Goal: Information Seeking & Learning: Learn about a topic

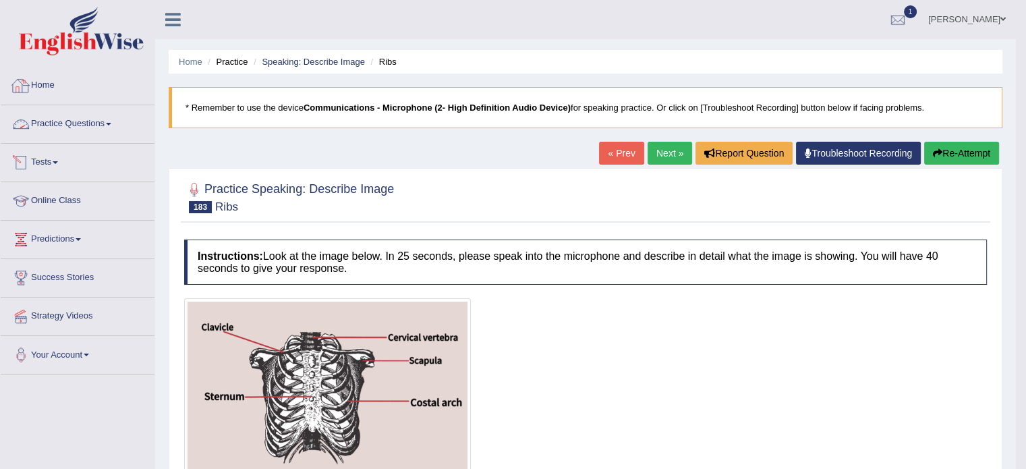
drag, startPoint x: 0, startPoint y: 0, endPoint x: 65, endPoint y: 113, distance: 130.5
click at [65, 113] on link "Practice Questions" at bounding box center [78, 122] width 154 height 34
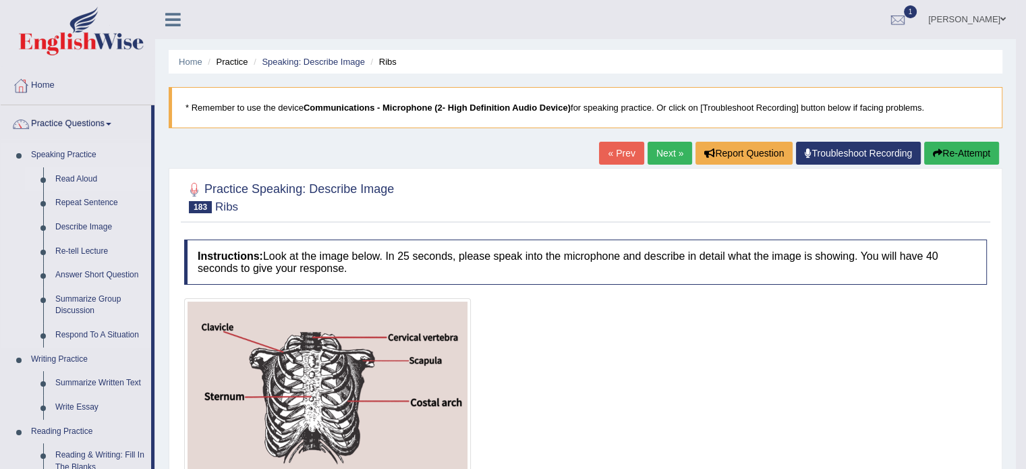
click at [70, 175] on link "Read Aloud" at bounding box center [100, 179] width 102 height 24
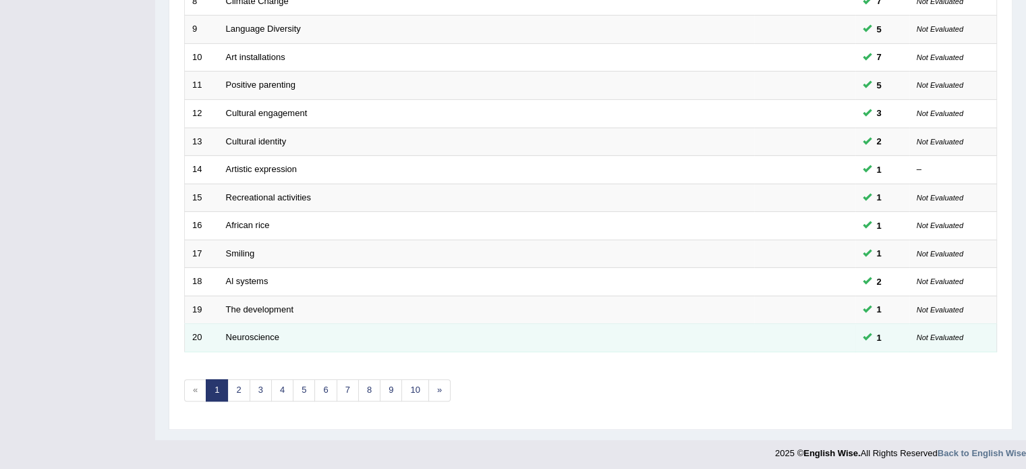
scroll to position [420, 0]
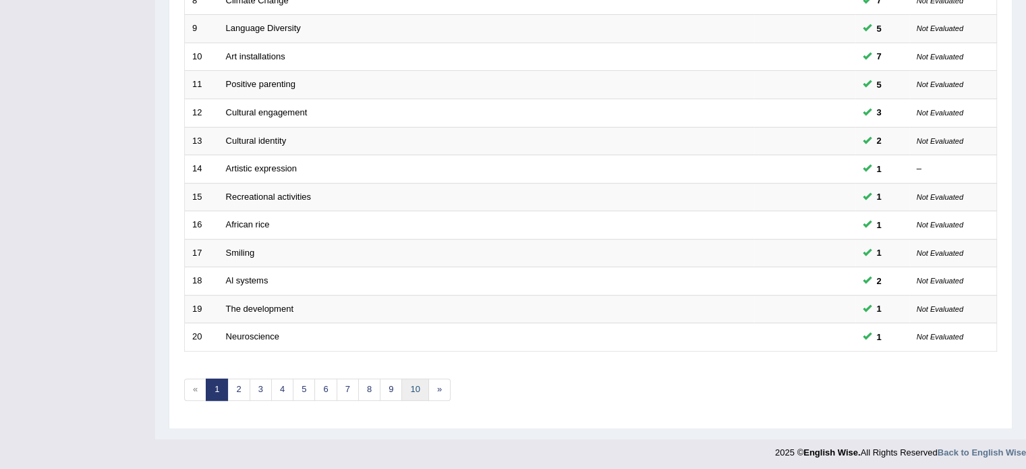
click at [418, 378] on link "10" at bounding box center [414, 389] width 27 height 22
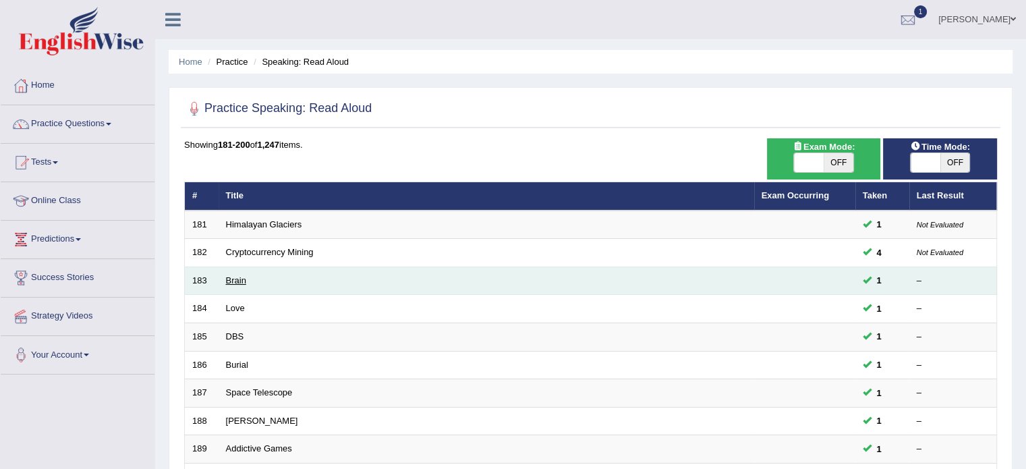
click at [239, 277] on link "Brain" at bounding box center [236, 280] width 20 height 10
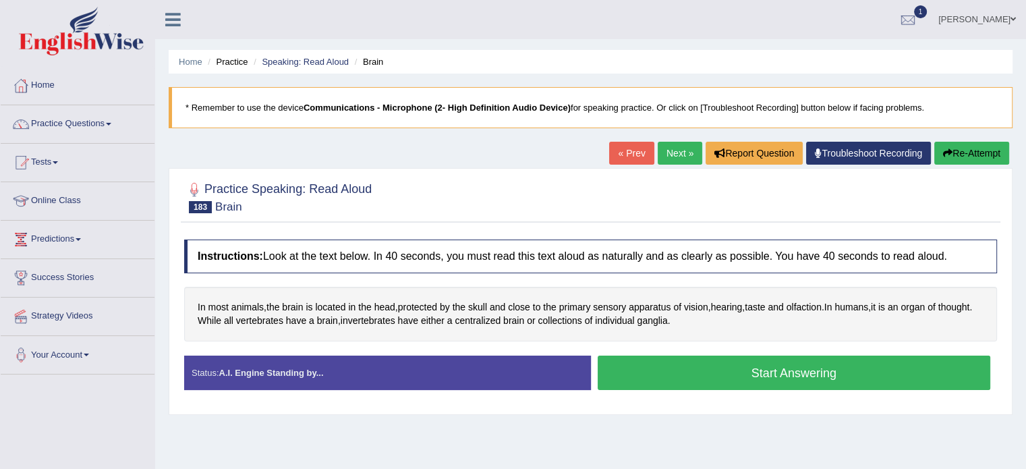
click at [817, 364] on button "Start Answering" at bounding box center [794, 372] width 393 height 34
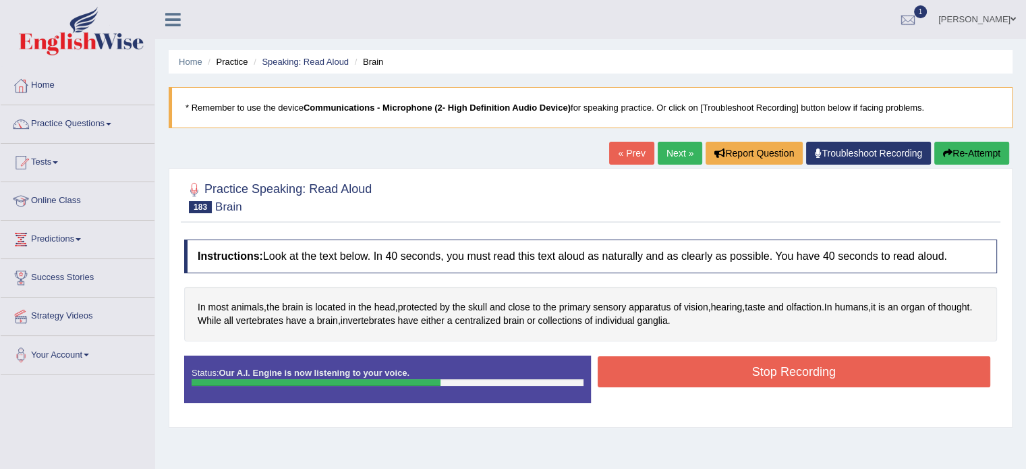
click at [817, 364] on button "Stop Recording" at bounding box center [794, 371] width 393 height 31
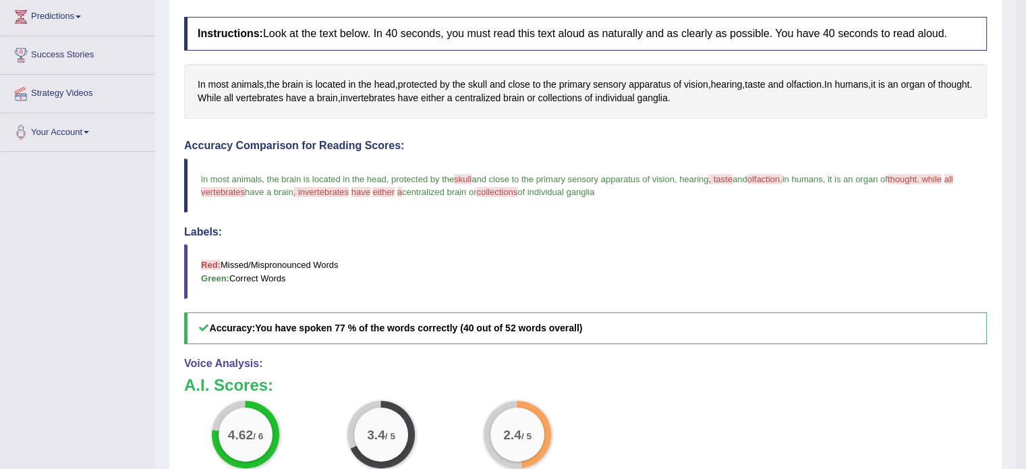
scroll to position [67, 0]
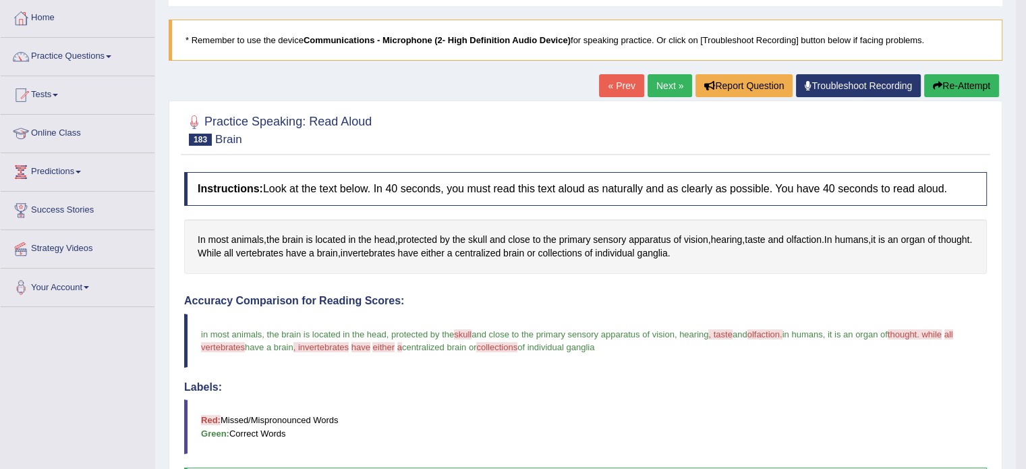
click at [657, 90] on link "Next »" at bounding box center [670, 85] width 45 height 23
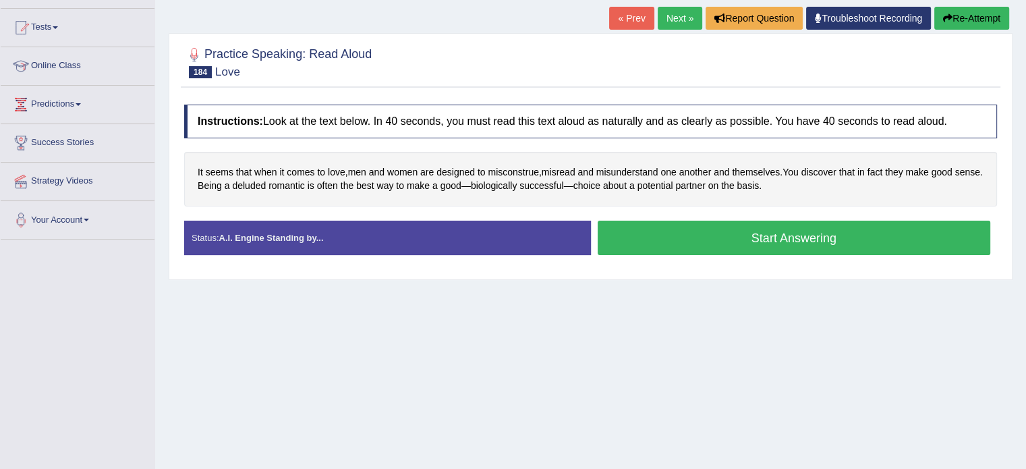
click at [827, 238] on button "Start Answering" at bounding box center [794, 238] width 393 height 34
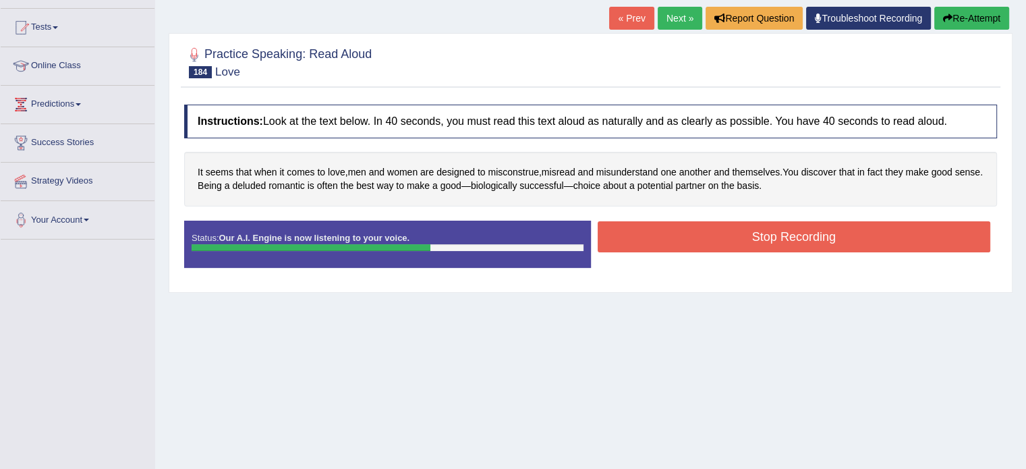
click at [770, 237] on button "Stop Recording" at bounding box center [794, 236] width 393 height 31
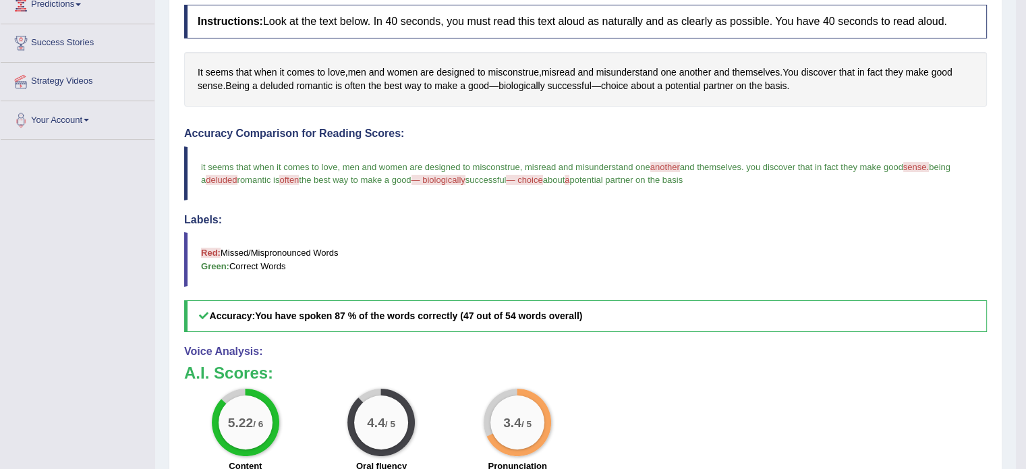
scroll to position [135, 0]
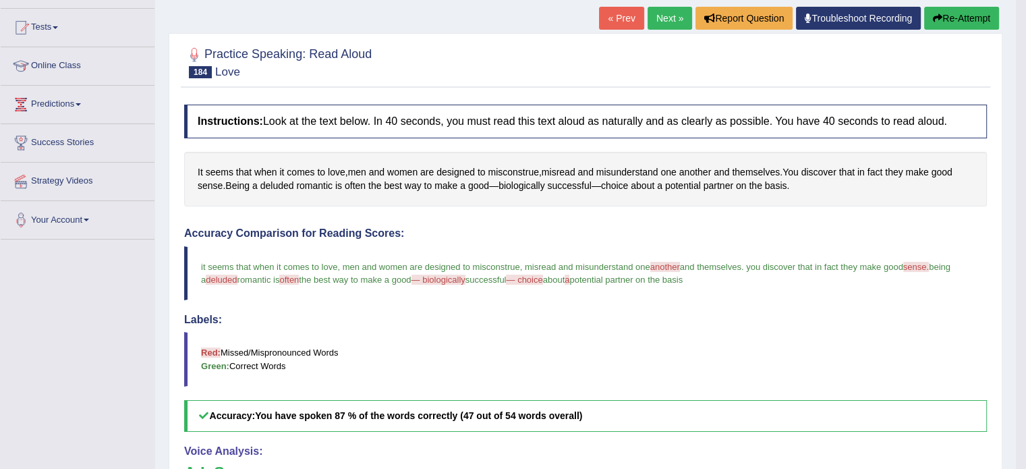
click at [674, 15] on link "Next »" at bounding box center [670, 18] width 45 height 23
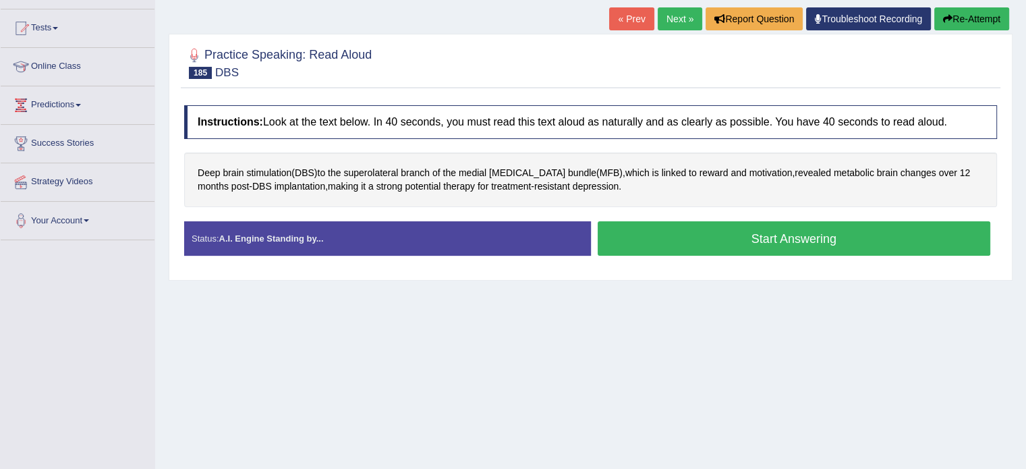
scroll to position [135, 0]
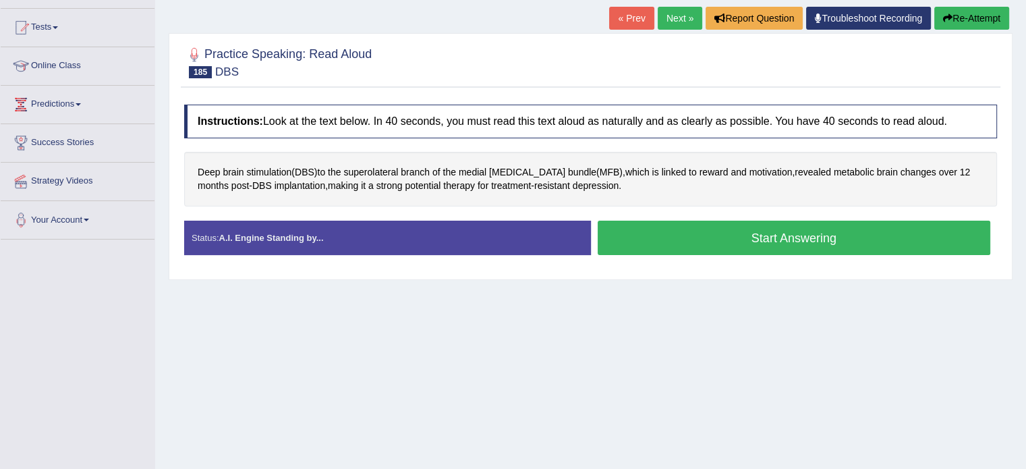
click at [762, 237] on button "Start Answering" at bounding box center [794, 238] width 393 height 34
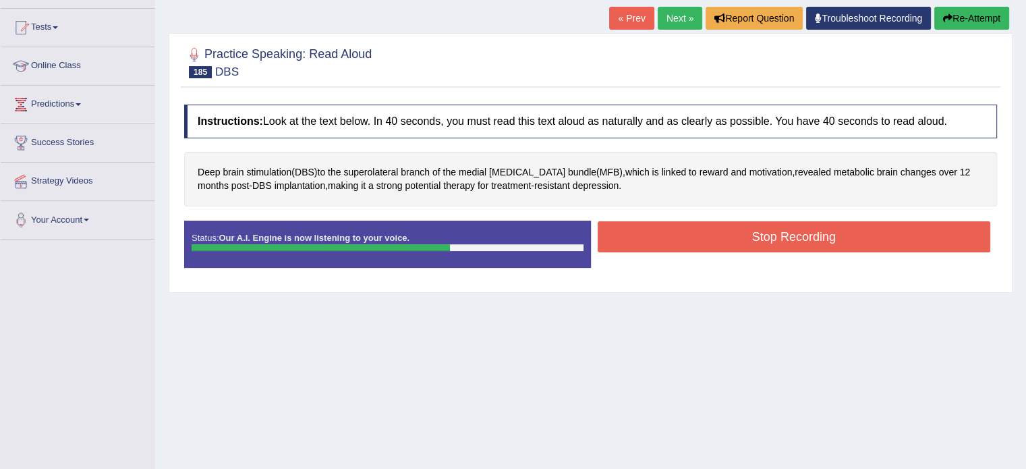
click at [708, 231] on button "Stop Recording" at bounding box center [794, 236] width 393 height 31
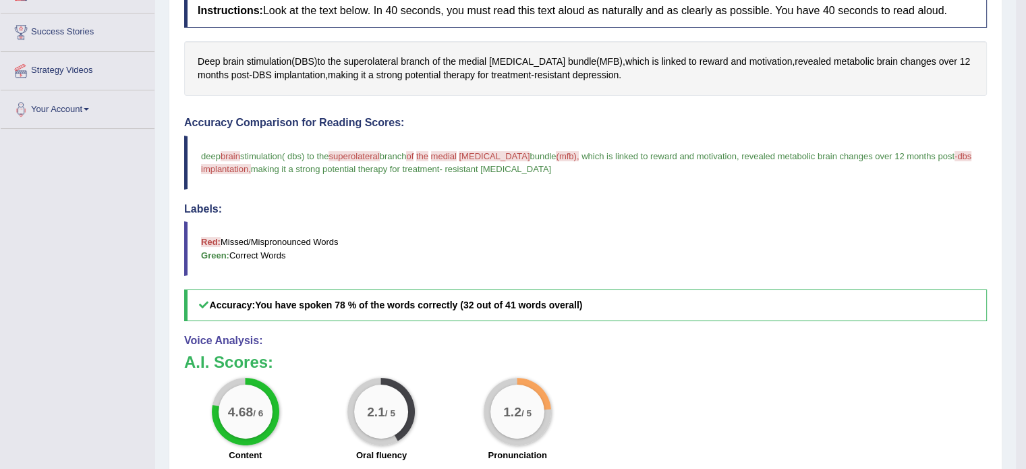
scroll to position [67, 0]
